Goal: Task Accomplishment & Management: Complete application form

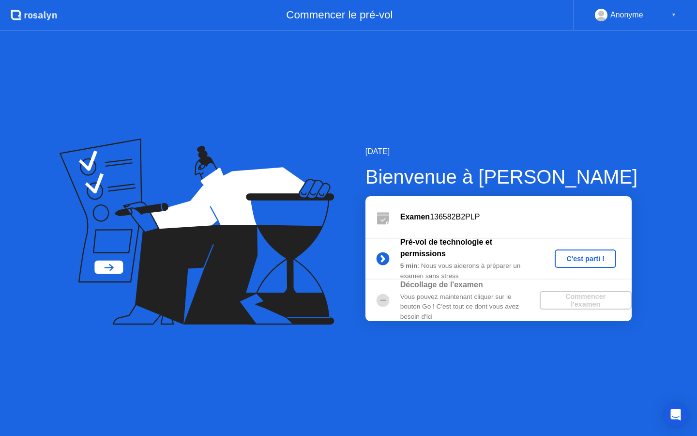
click at [579, 260] on div "C'est parti !" at bounding box center [586, 259] width 54 height 8
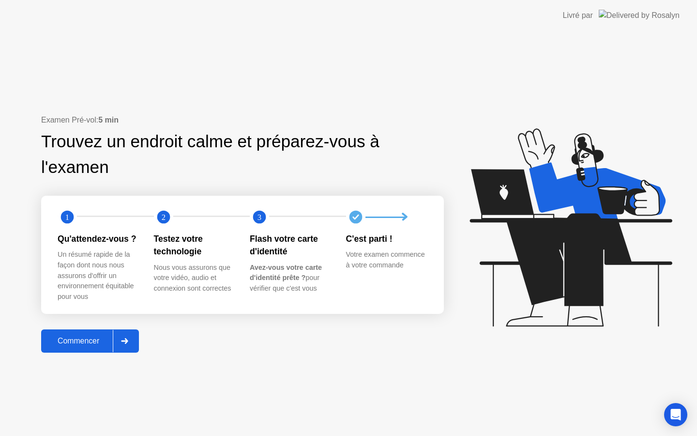
click at [82, 337] on div "Commencer" at bounding box center [78, 341] width 69 height 9
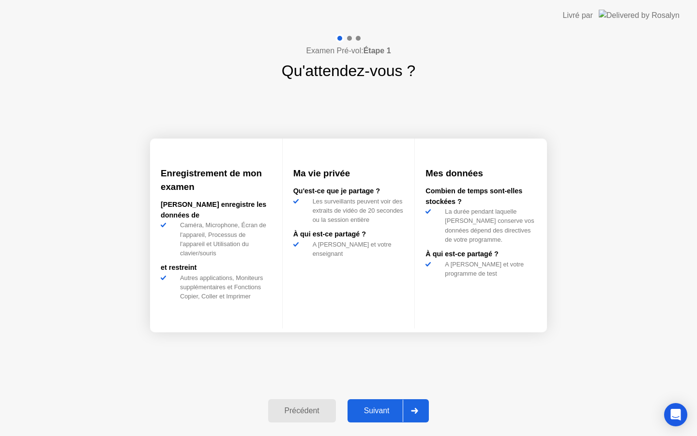
click at [391, 408] on div "Suivant" at bounding box center [377, 410] width 53 height 9
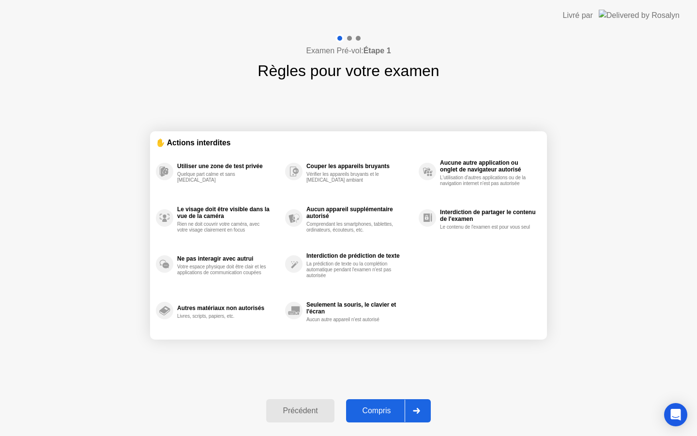
click at [391, 408] on div "Compris" at bounding box center [377, 410] width 56 height 9
select select "**********"
select select "*******"
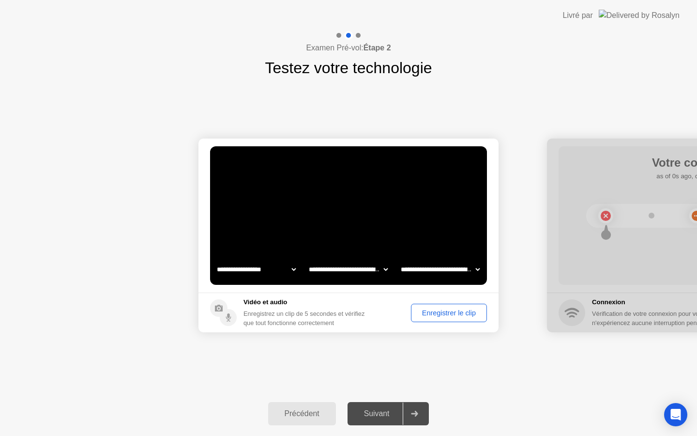
click at [443, 310] on div "Enregistrer le clip" at bounding box center [449, 313] width 69 height 8
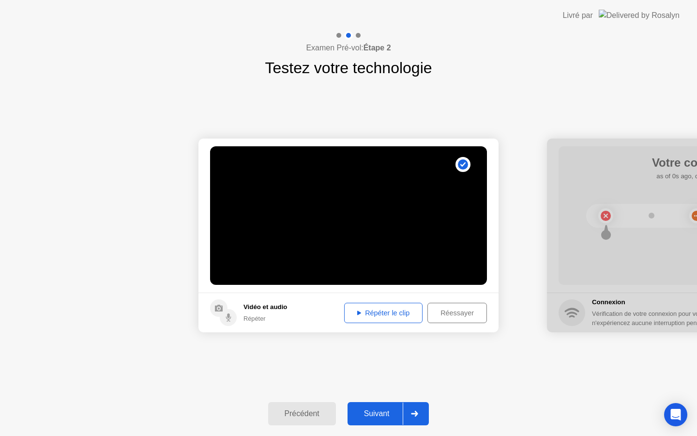
click at [383, 411] on div "Suivant" at bounding box center [377, 413] width 53 height 9
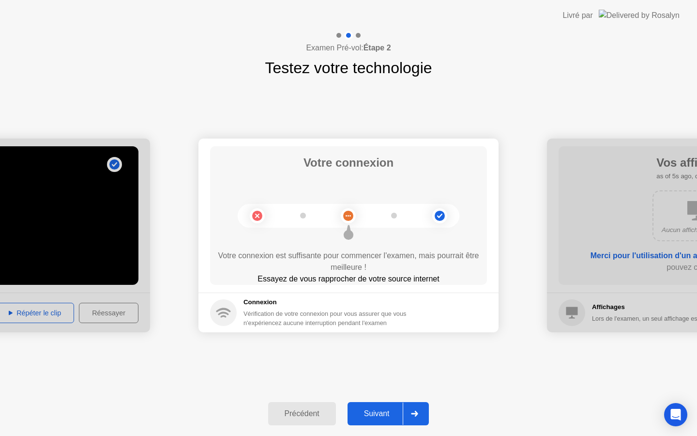
click at [383, 411] on div "Suivant" at bounding box center [377, 413] width 53 height 9
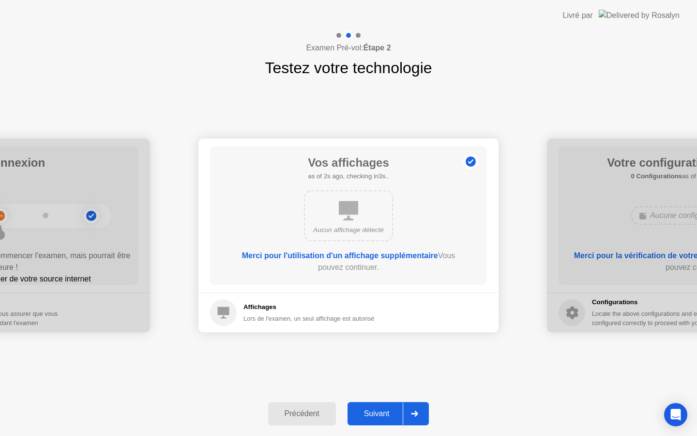
click at [383, 411] on div "Suivant" at bounding box center [377, 413] width 53 height 9
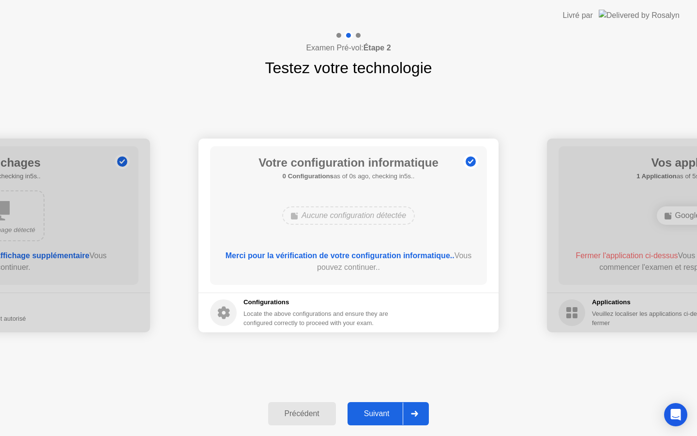
click at [383, 411] on div "Suivant" at bounding box center [377, 413] width 53 height 9
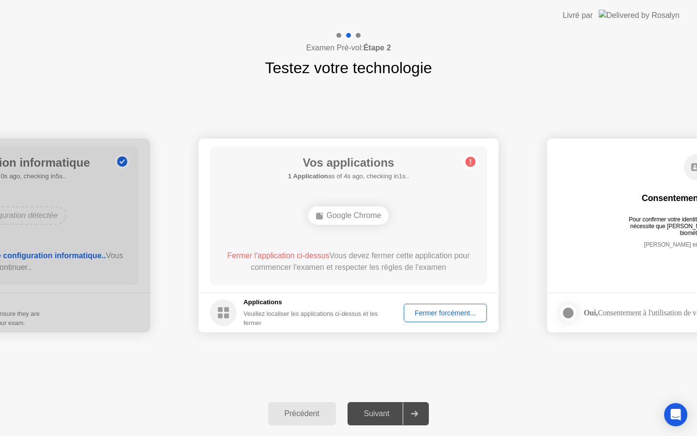
click at [446, 311] on div "Fermer forcément..." at bounding box center [445, 313] width 77 height 8
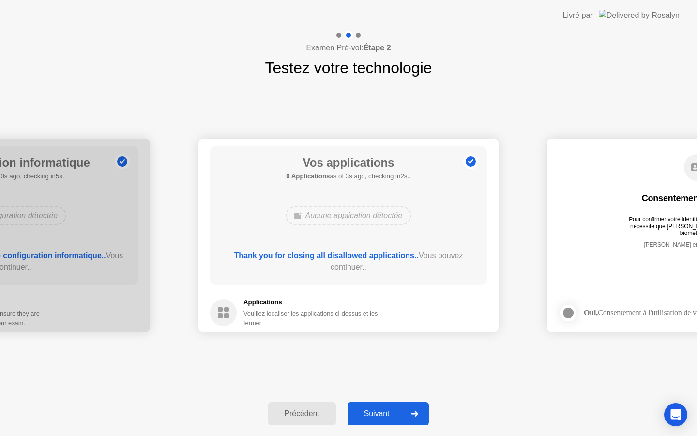
click at [382, 407] on button "Suivant" at bounding box center [389, 413] width 82 height 23
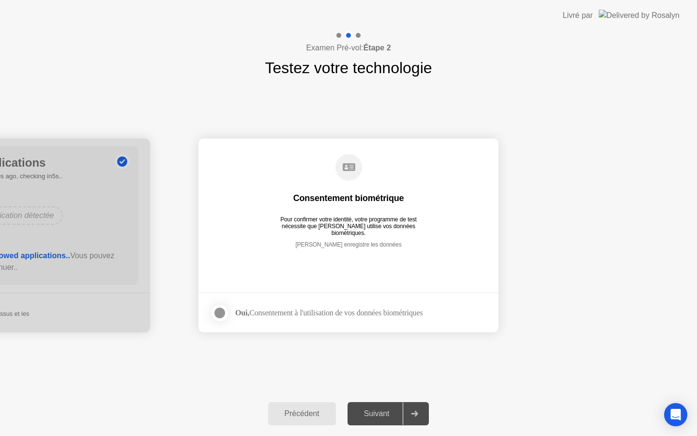
click at [218, 312] on div at bounding box center [220, 313] width 12 height 12
click at [375, 411] on div "Suivant" at bounding box center [377, 413] width 53 height 9
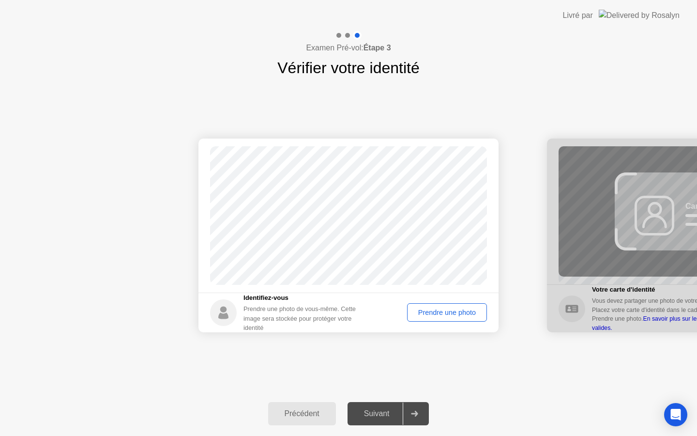
click at [442, 311] on div "Prendre une photo" at bounding box center [447, 312] width 73 height 8
click at [379, 410] on div "Suivant" at bounding box center [377, 413] width 53 height 9
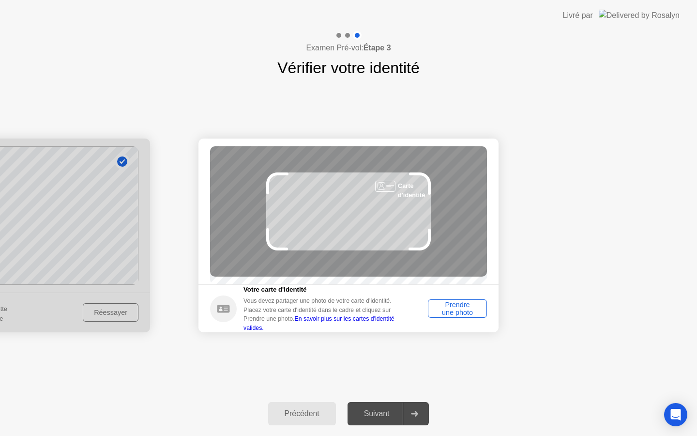
click at [454, 311] on div "Prendre une photo" at bounding box center [457, 308] width 52 height 15
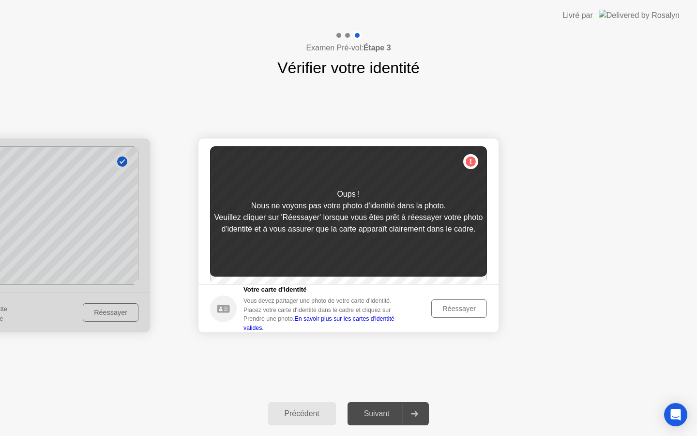
click at [227, 310] on icon at bounding box center [223, 309] width 13 height 8
click at [223, 311] on icon at bounding box center [223, 309] width 13 height 8
click at [458, 311] on div "Réessayer" at bounding box center [459, 309] width 49 height 8
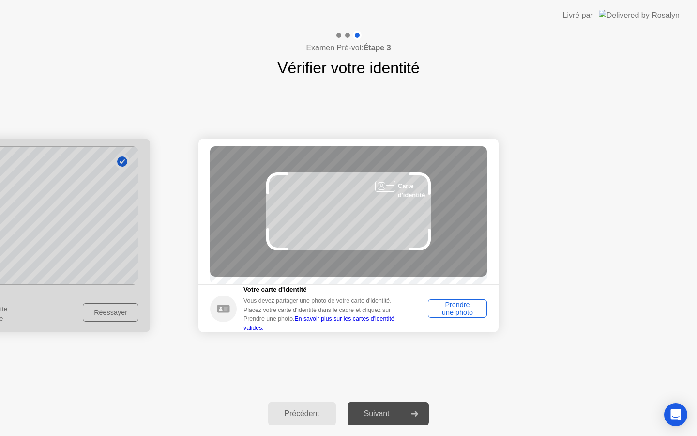
click at [458, 309] on div "Prendre une photo" at bounding box center [457, 308] width 52 height 15
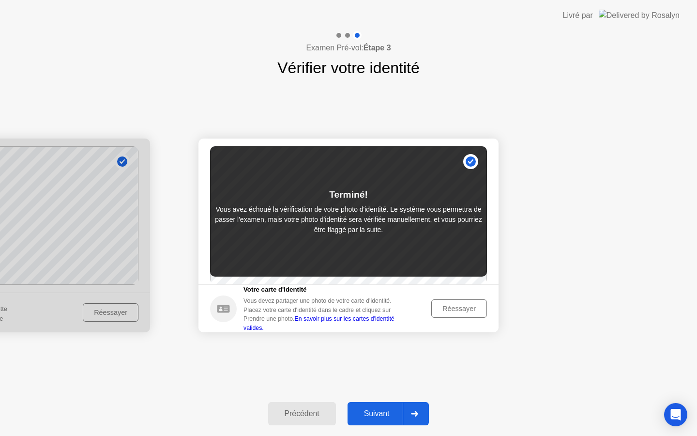
click at [457, 310] on div "Réessayer" at bounding box center [459, 309] width 49 height 8
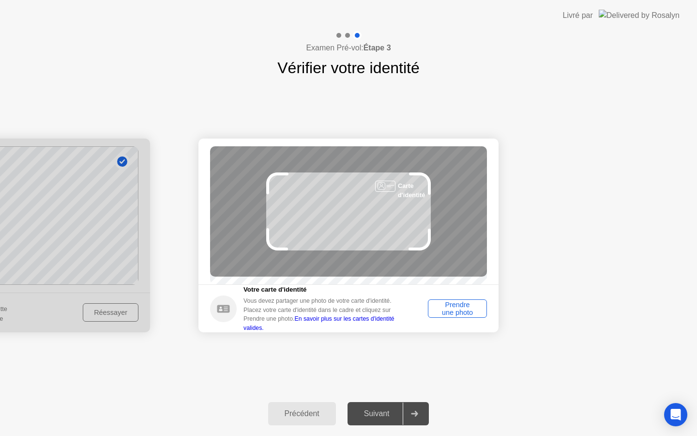
click at [458, 310] on div "Prendre une photo" at bounding box center [457, 308] width 52 height 15
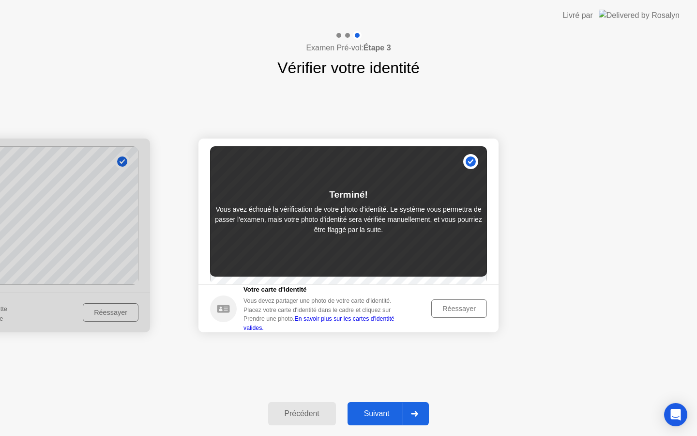
click at [387, 409] on div "Suivant" at bounding box center [377, 413] width 53 height 9
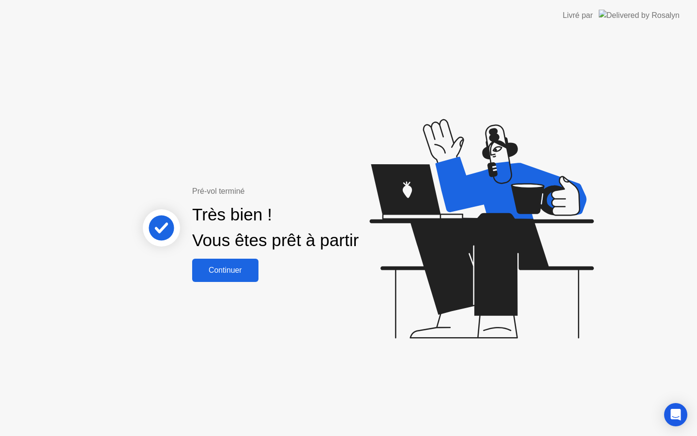
click at [225, 266] on div "Continuer" at bounding box center [225, 270] width 61 height 9
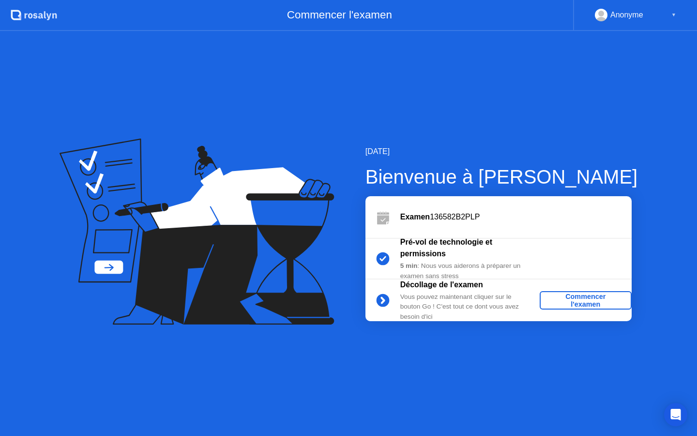
click at [584, 295] on div "Commencer l'examen" at bounding box center [586, 299] width 84 height 15
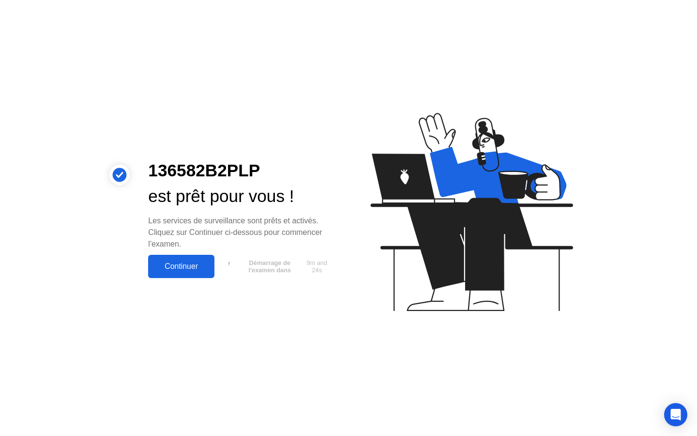
click at [183, 266] on div "Continuer" at bounding box center [181, 266] width 61 height 9
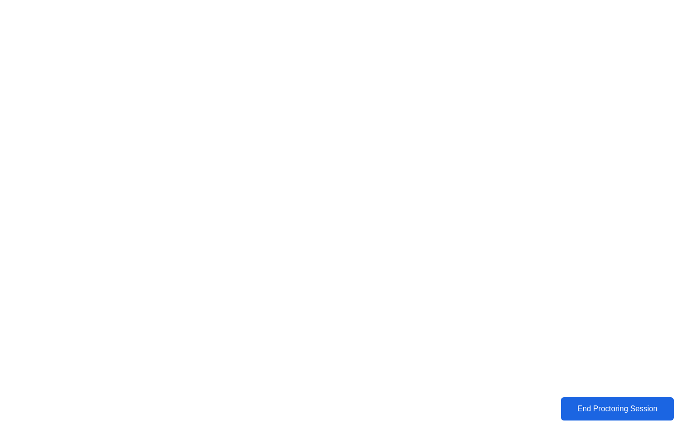
click at [616, 406] on div "End Proctoring Session" at bounding box center [617, 409] width 117 height 10
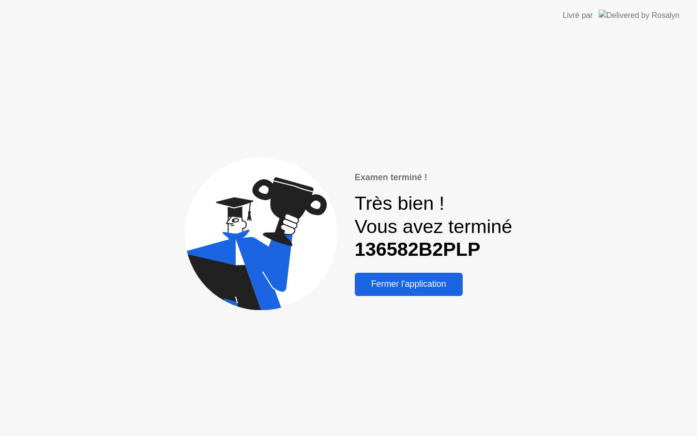
click at [422, 284] on div "Fermer l'application" at bounding box center [409, 284] width 102 height 10
